Goal: Information Seeking & Learning: Find specific fact

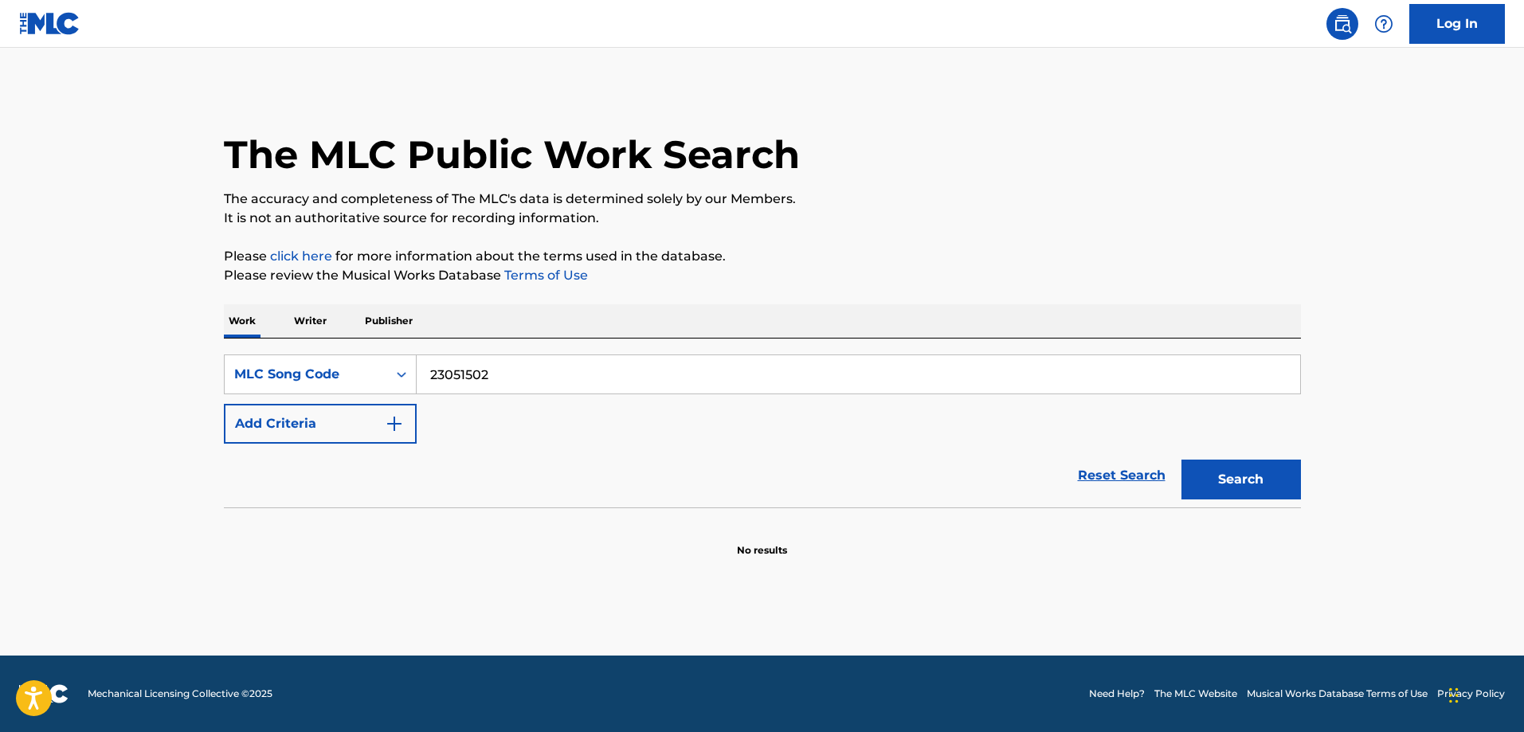
click at [1233, 476] on button "Search" at bounding box center [1242, 480] width 120 height 40
click at [529, 369] on input "23051502" at bounding box center [859, 374] width 884 height 38
paste input "17427"
type input "21742702"
click at [1182, 460] on button "Search" at bounding box center [1242, 480] width 120 height 40
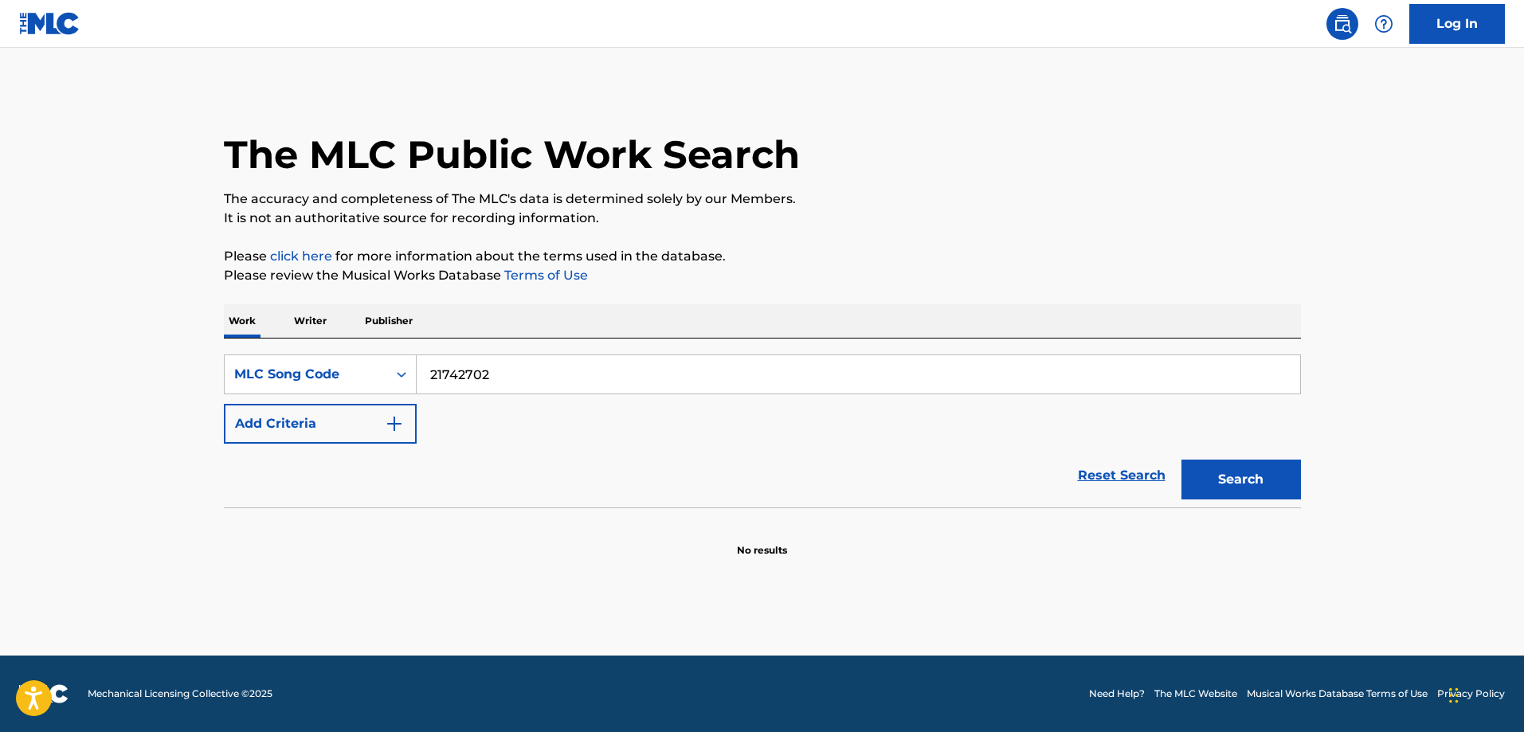
click at [313, 318] on p "Writer" at bounding box center [310, 320] width 42 height 33
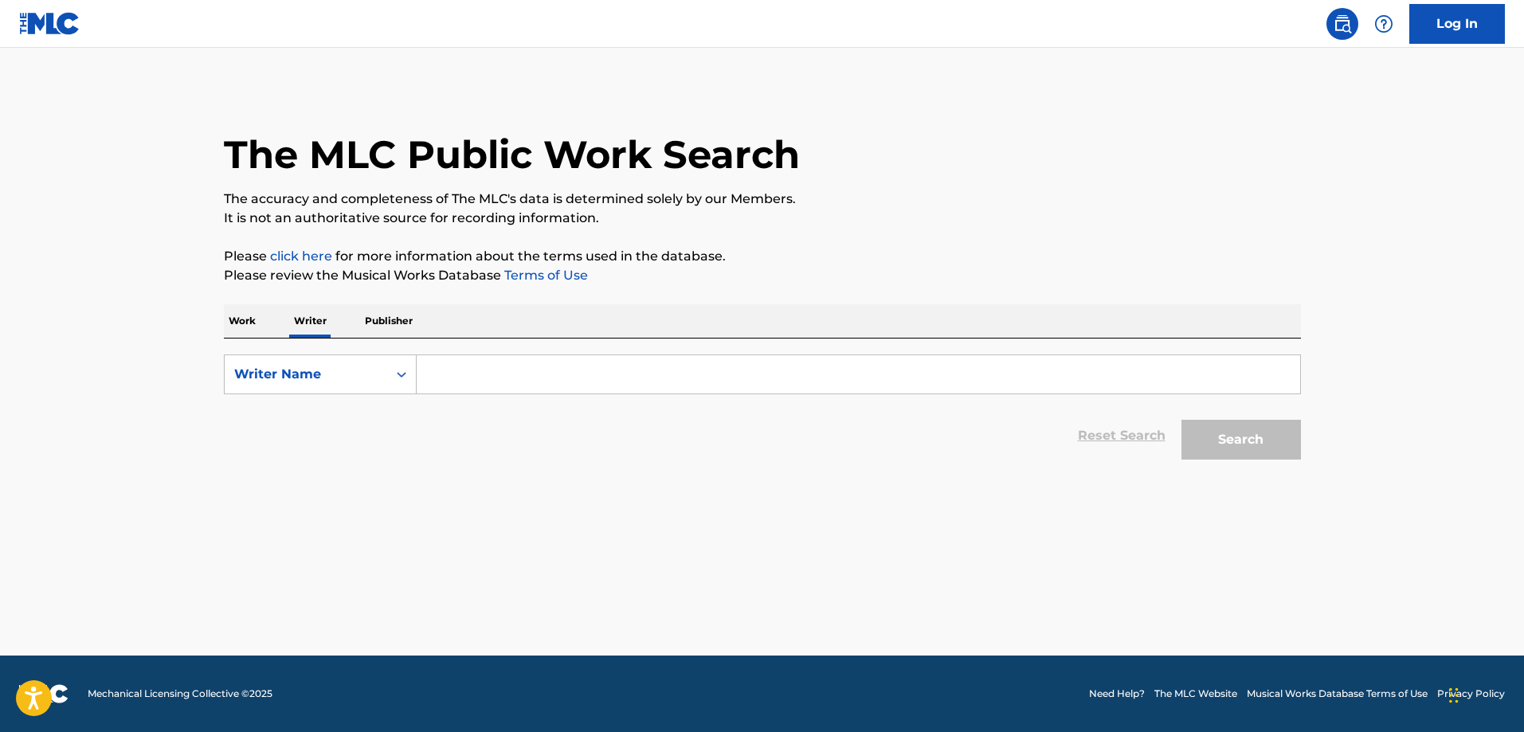
click at [517, 380] on input "Search Form" at bounding box center [859, 374] width 884 height 38
click at [351, 364] on div "Writer Name" at bounding box center [306, 374] width 163 height 30
click at [339, 408] on div "Writer IPI" at bounding box center [320, 414] width 191 height 40
click at [535, 390] on input "Search Form" at bounding box center [859, 374] width 884 height 38
paste input "00032919093"
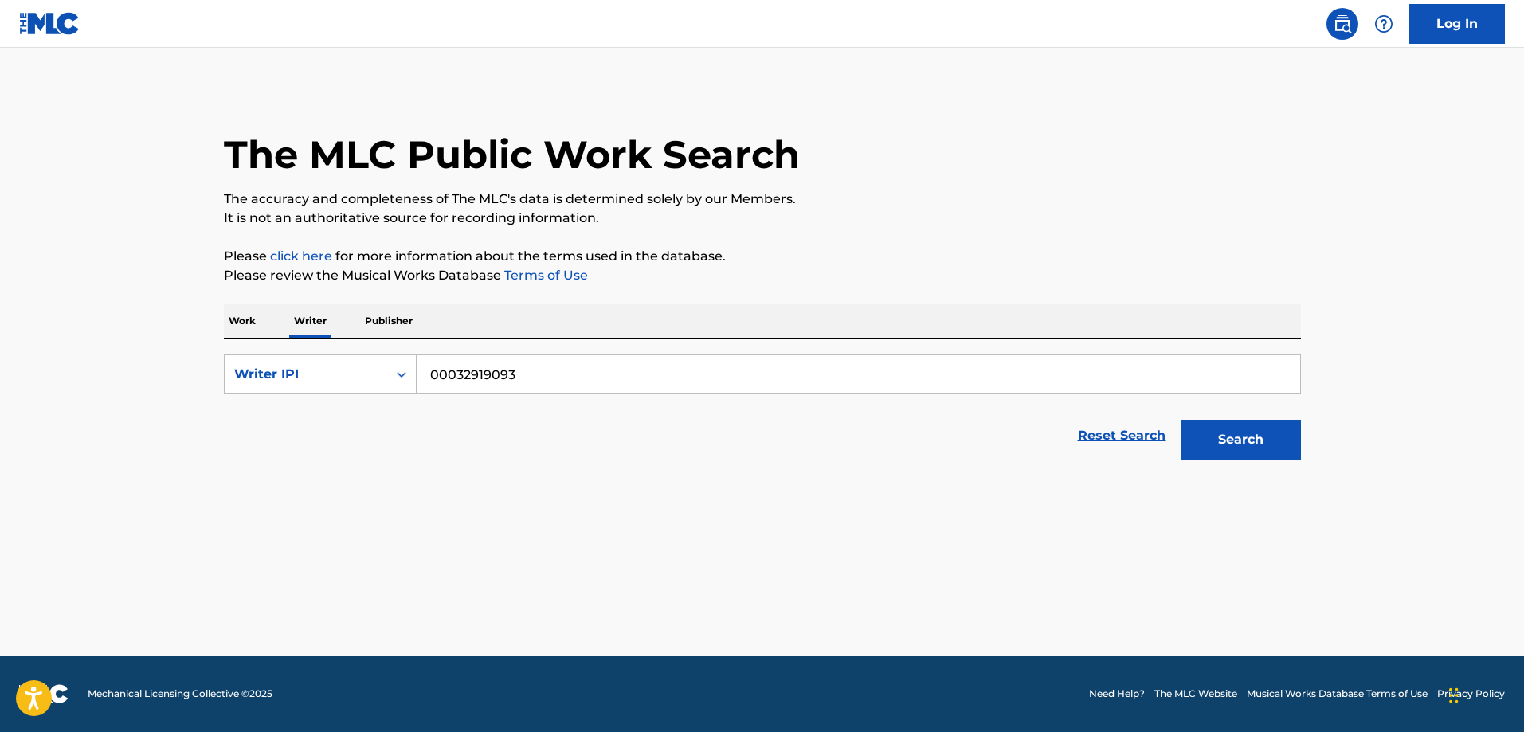
type input "00032919093"
click at [1266, 437] on button "Search" at bounding box center [1242, 440] width 120 height 40
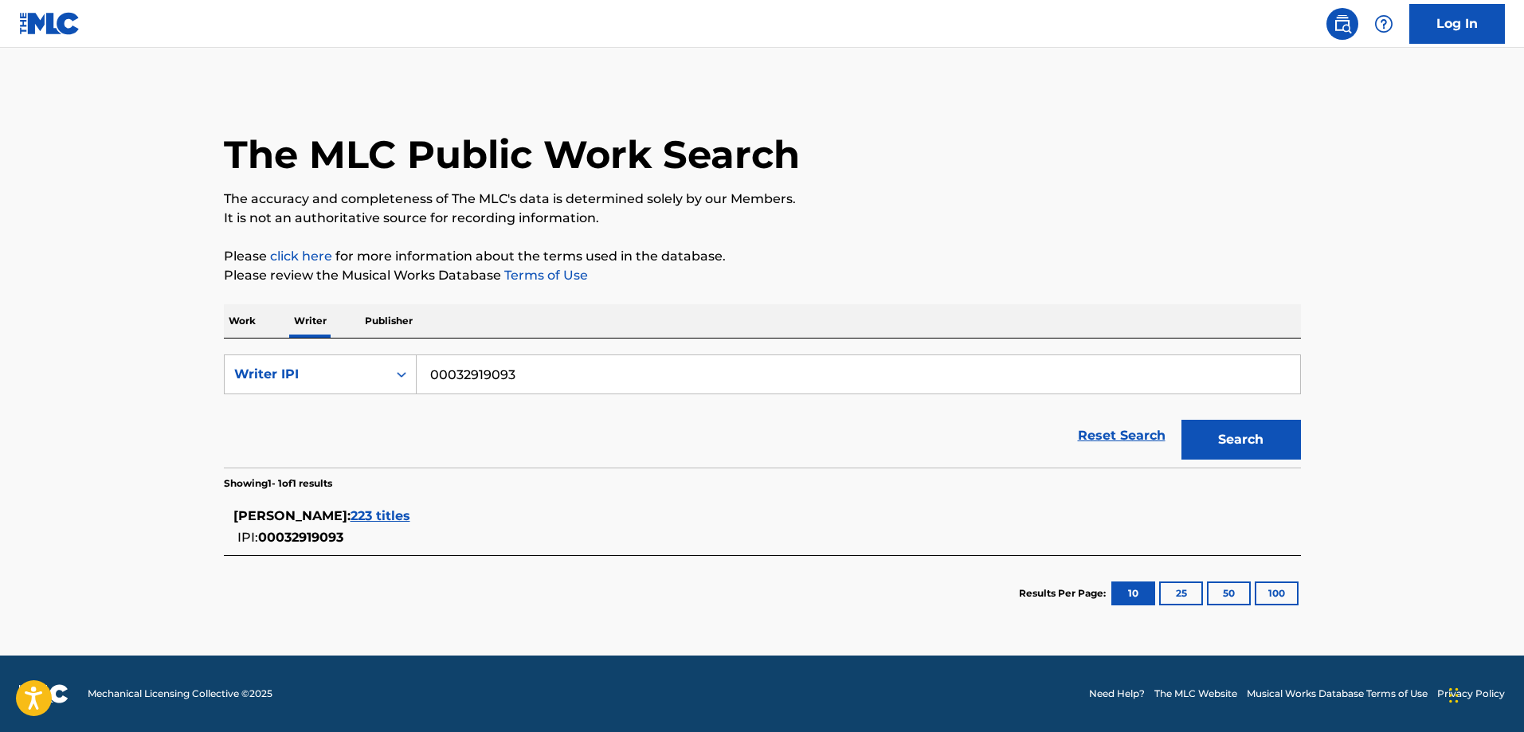
click at [829, 504] on div "MARTY WILDE : 223 titles IPI: 00032919093" at bounding box center [762, 527] width 1077 height 57
click at [279, 512] on span "MARTY WILDE :" at bounding box center [291, 515] width 117 height 15
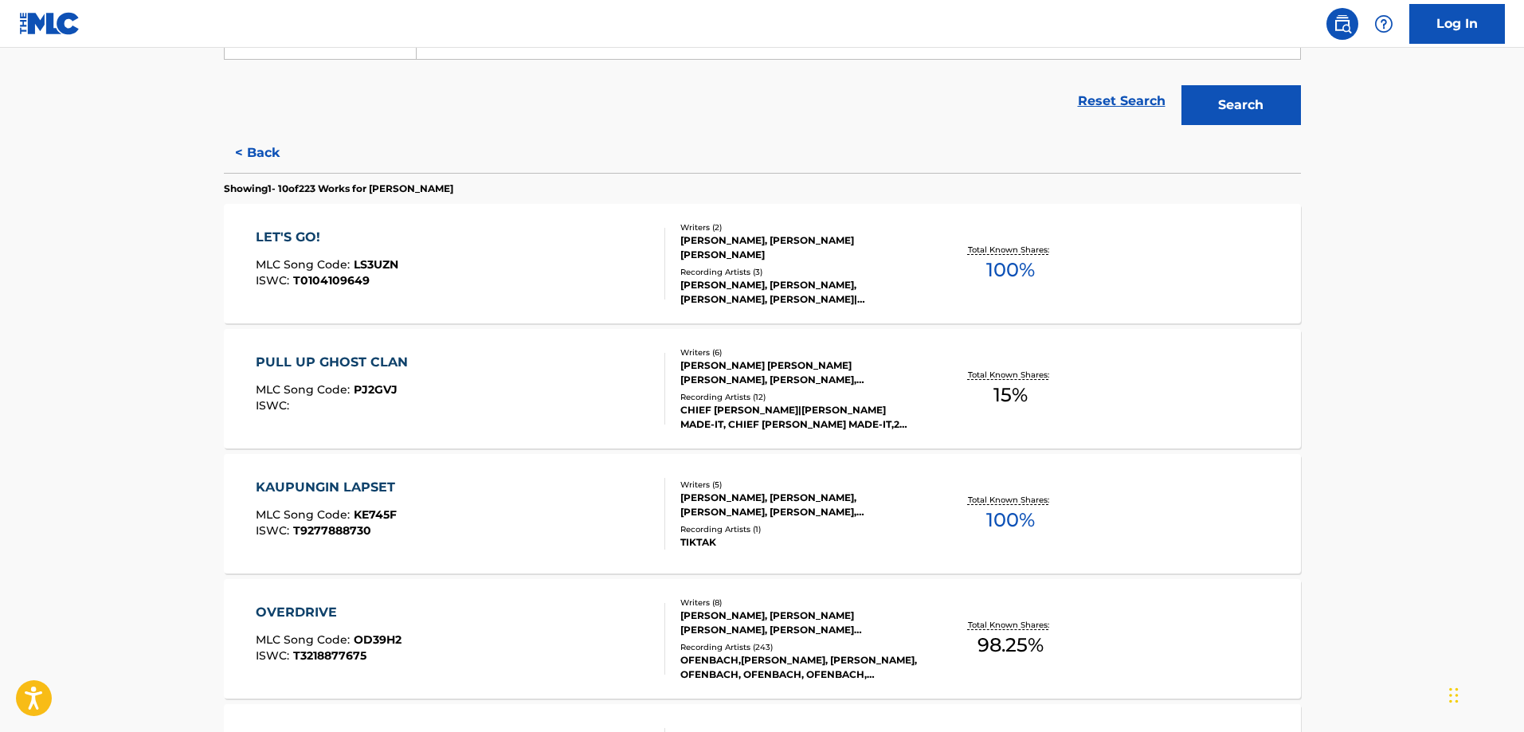
scroll to position [487, 0]
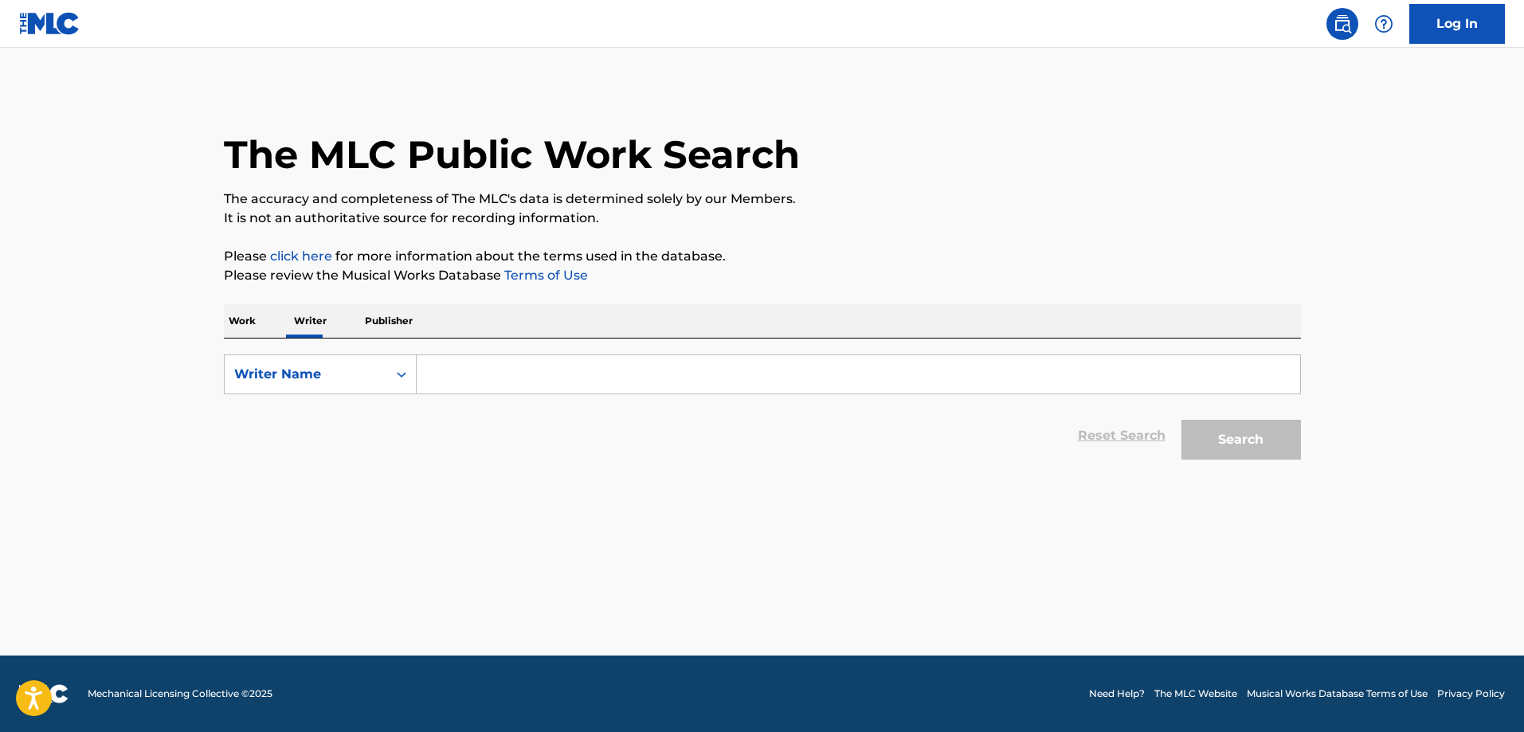
click at [345, 324] on div "Work Writer Publisher" at bounding box center [762, 320] width 1077 height 33
click at [390, 380] on div "Search Form" at bounding box center [401, 374] width 29 height 29
drag, startPoint x: 333, startPoint y: 432, endPoint x: 513, endPoint y: 395, distance: 183.8
click at [333, 431] on div "Writer IPI" at bounding box center [320, 414] width 191 height 40
click at [525, 390] on input "Search Form" at bounding box center [859, 374] width 884 height 38
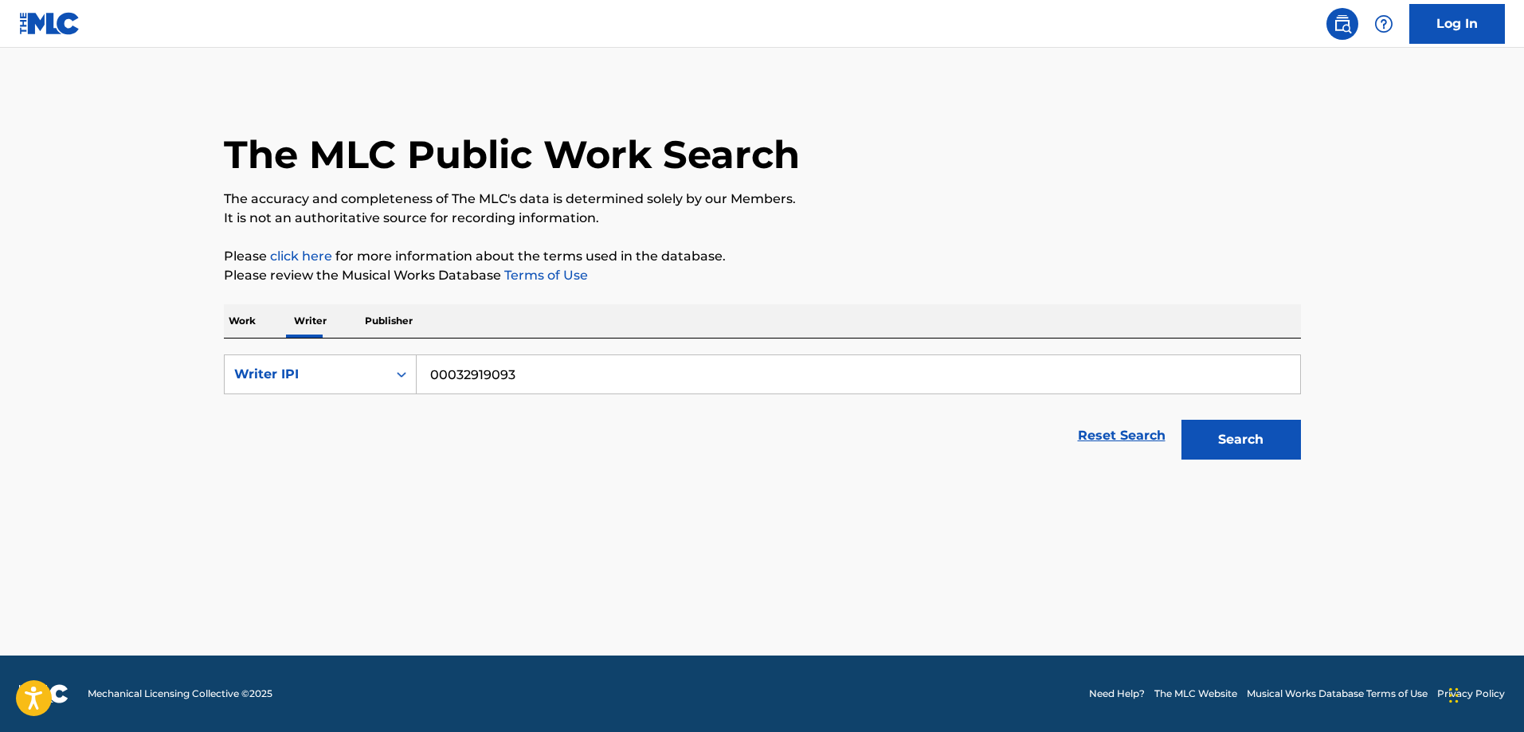
type input "00032919093"
click at [1182, 420] on button "Search" at bounding box center [1242, 440] width 120 height 40
